Goal: Task Accomplishment & Management: Manage account settings

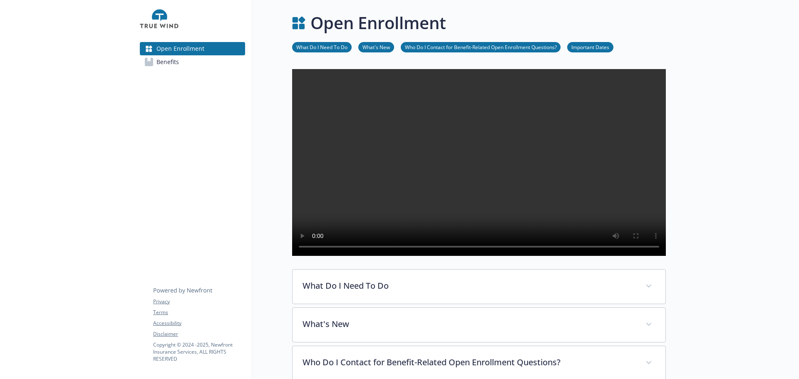
scroll to position [223, 6]
